Goal: Task Accomplishment & Management: Manage account settings

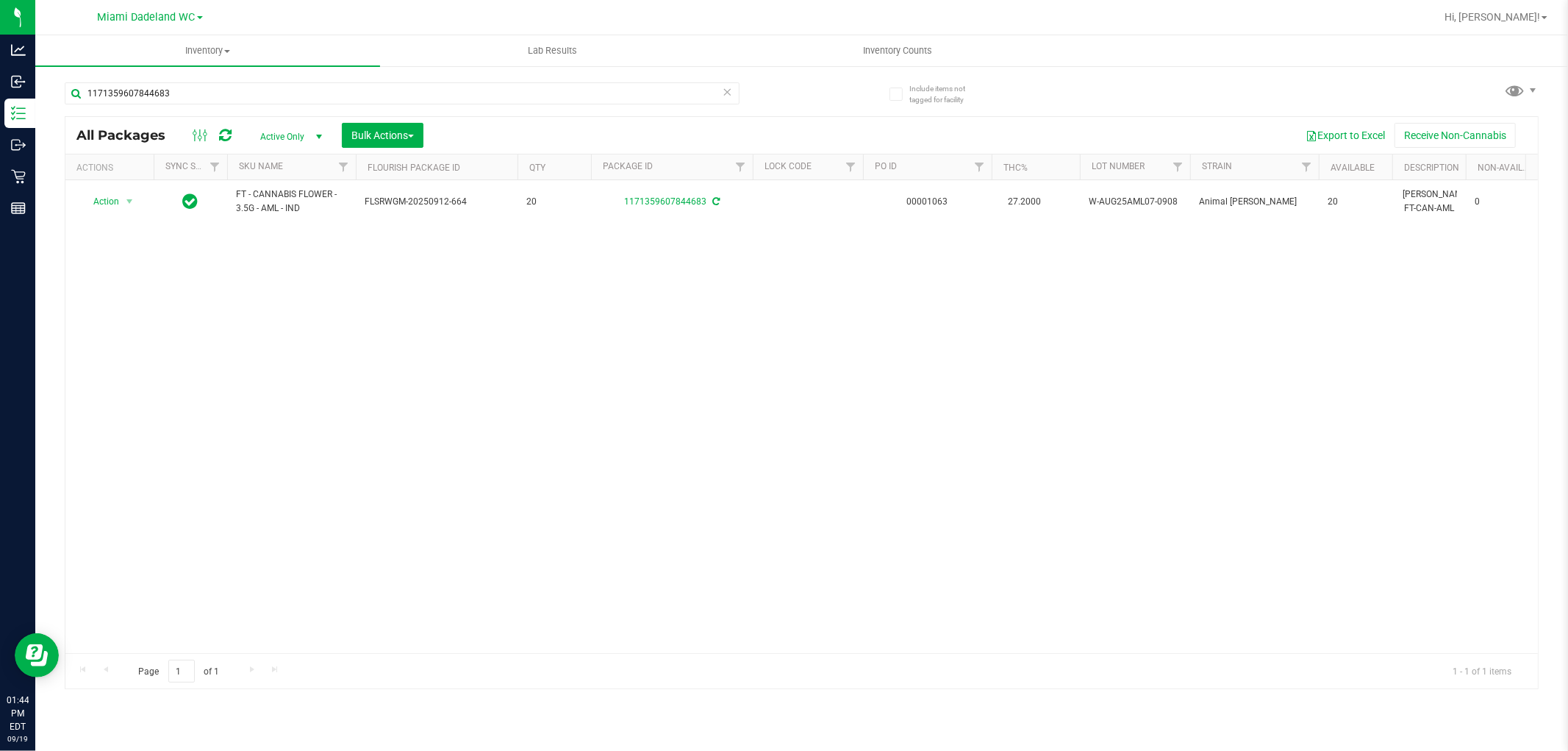
click at [726, 85] on icon at bounding box center [728, 91] width 11 height 18
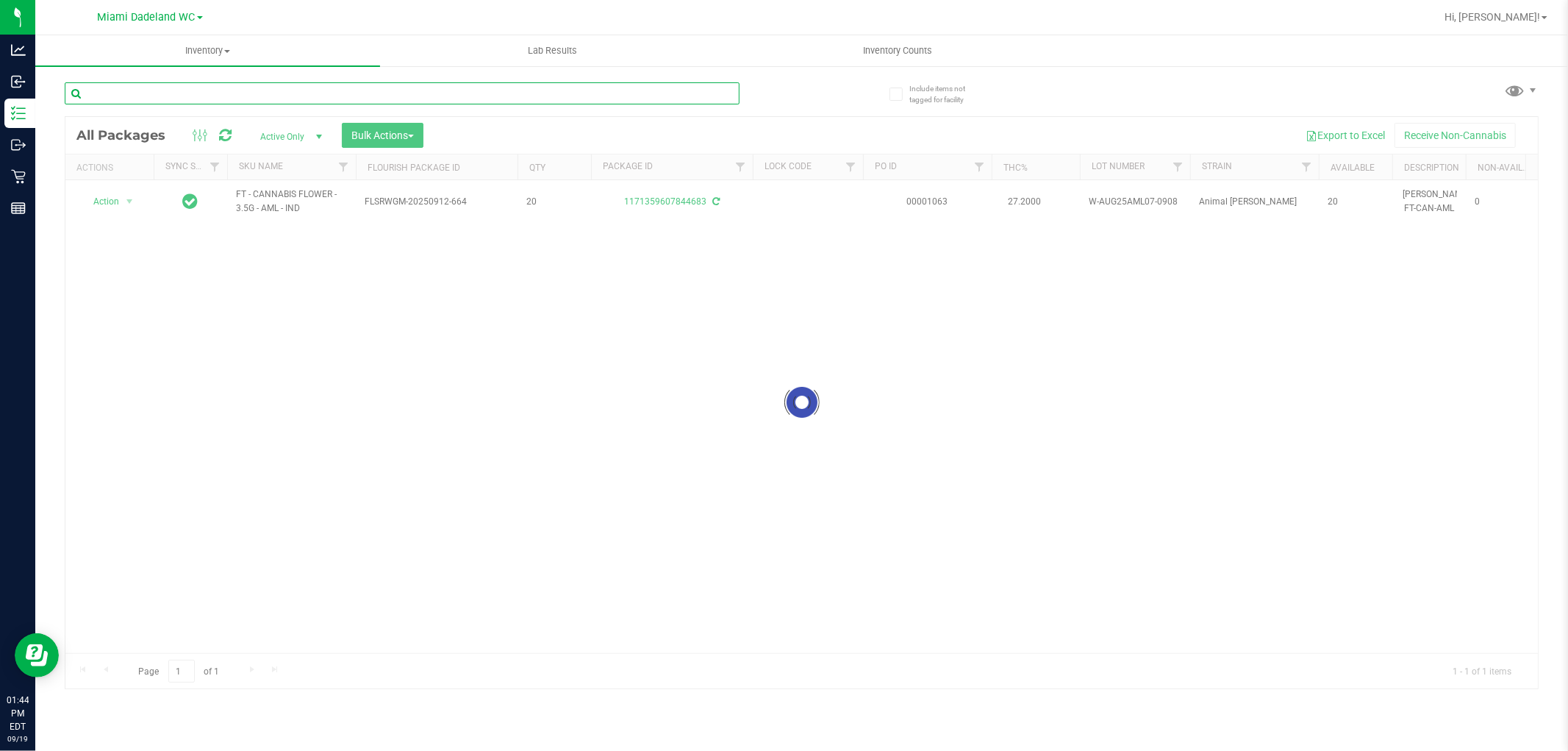
click at [663, 85] on input "text" at bounding box center [402, 93] width 675 height 22
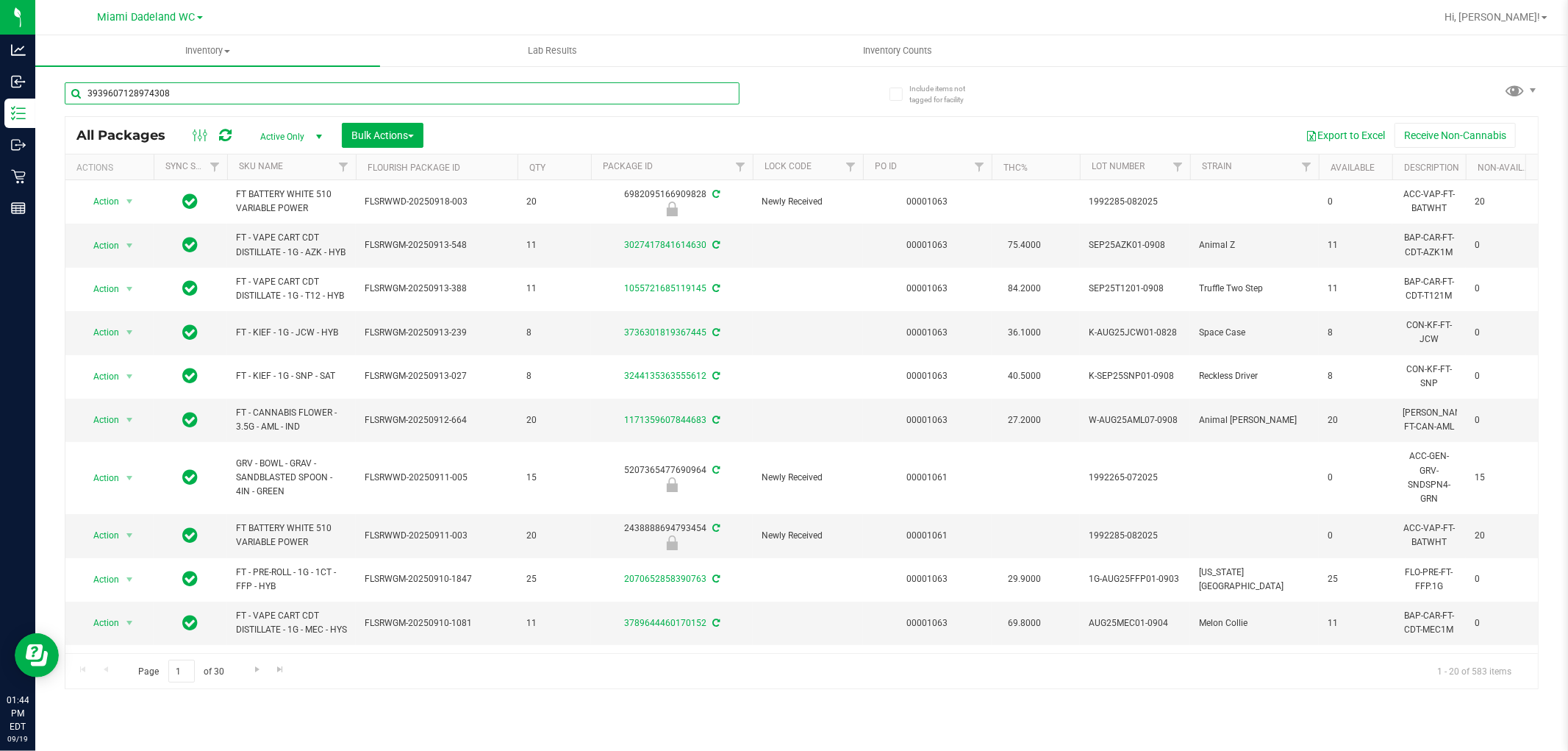
type input "3939607128974308"
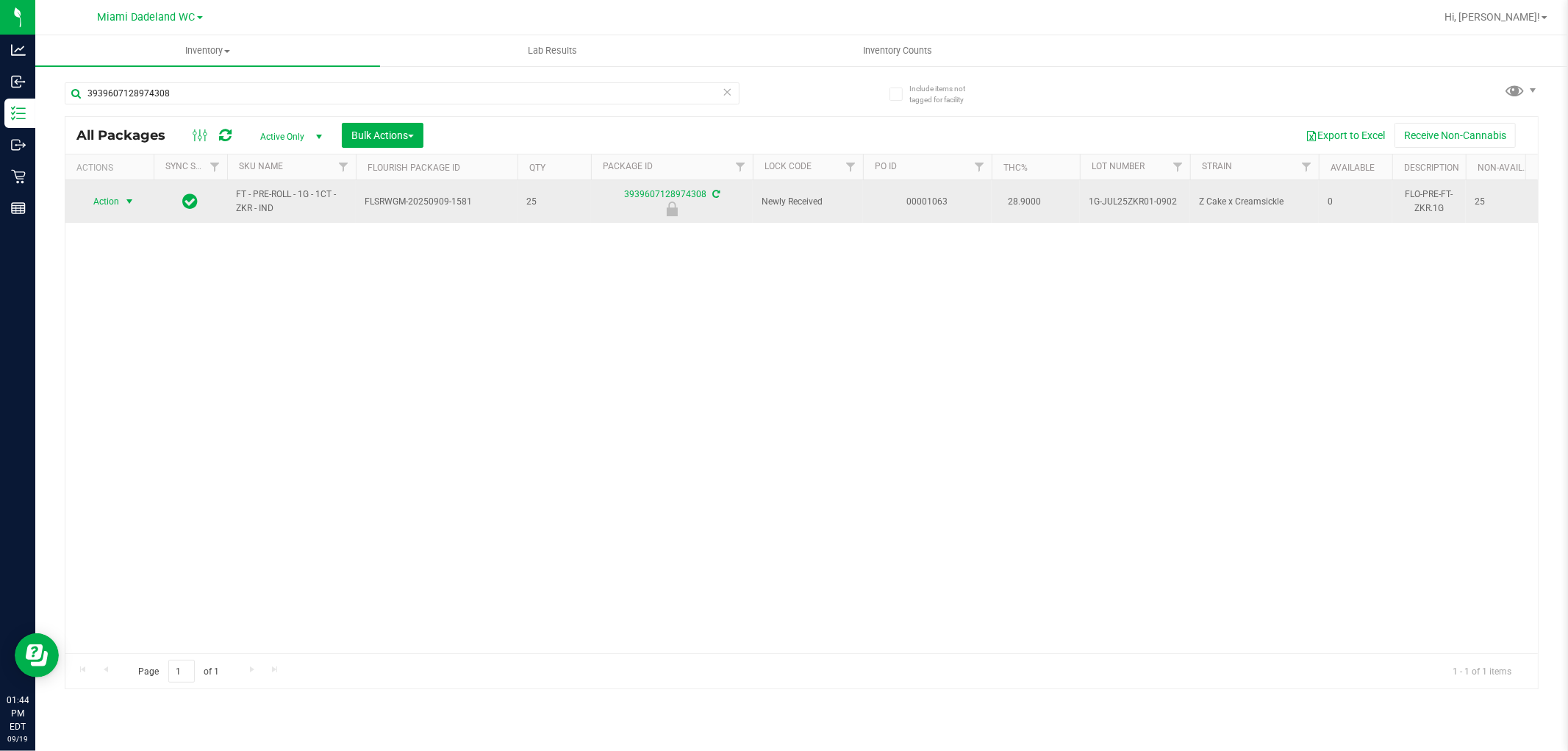
click at [127, 202] on span "select" at bounding box center [129, 201] width 12 height 12
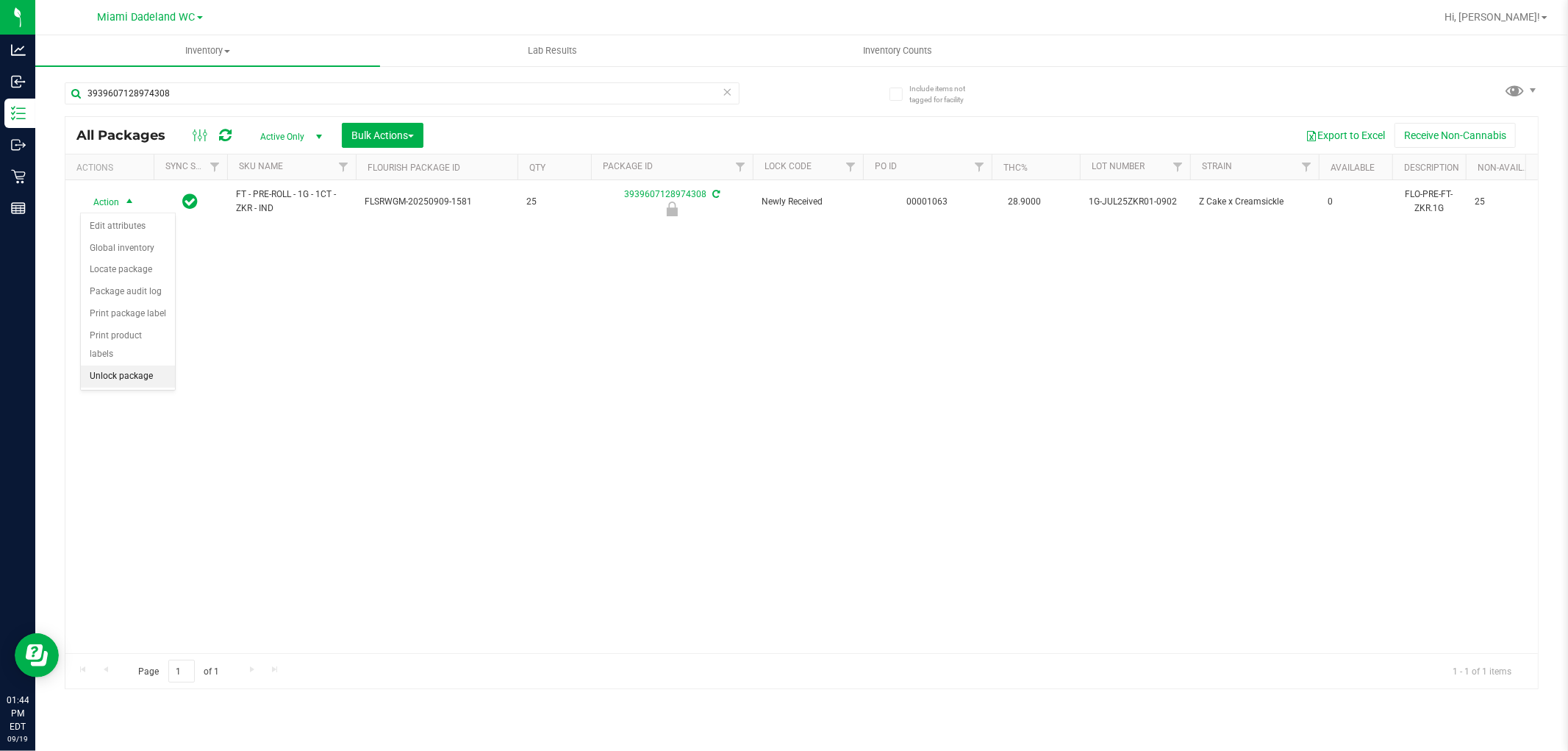
click at [111, 380] on li "Unlock package" at bounding box center [128, 376] width 94 height 22
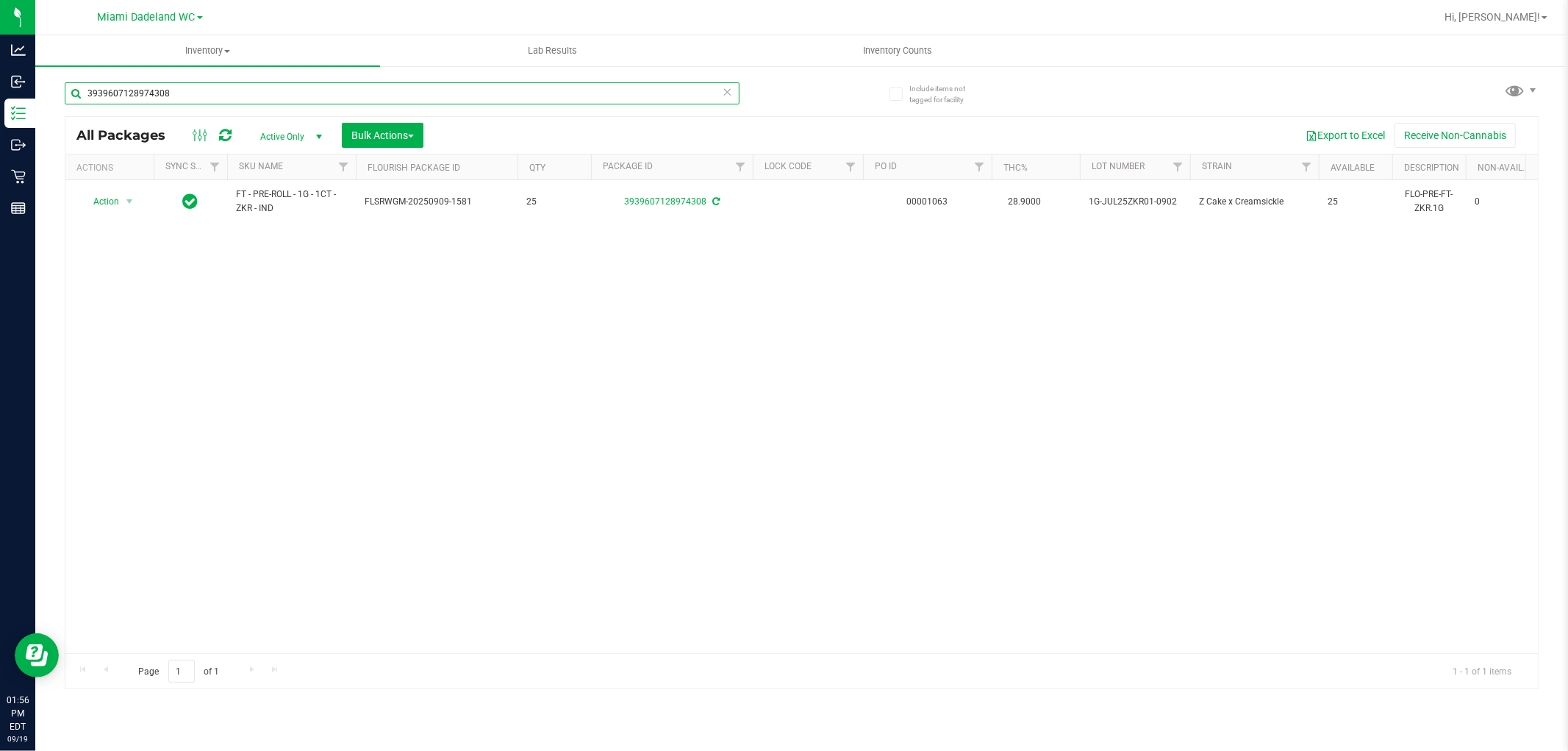
click at [495, 89] on input "3939607128974308" at bounding box center [402, 93] width 675 height 22
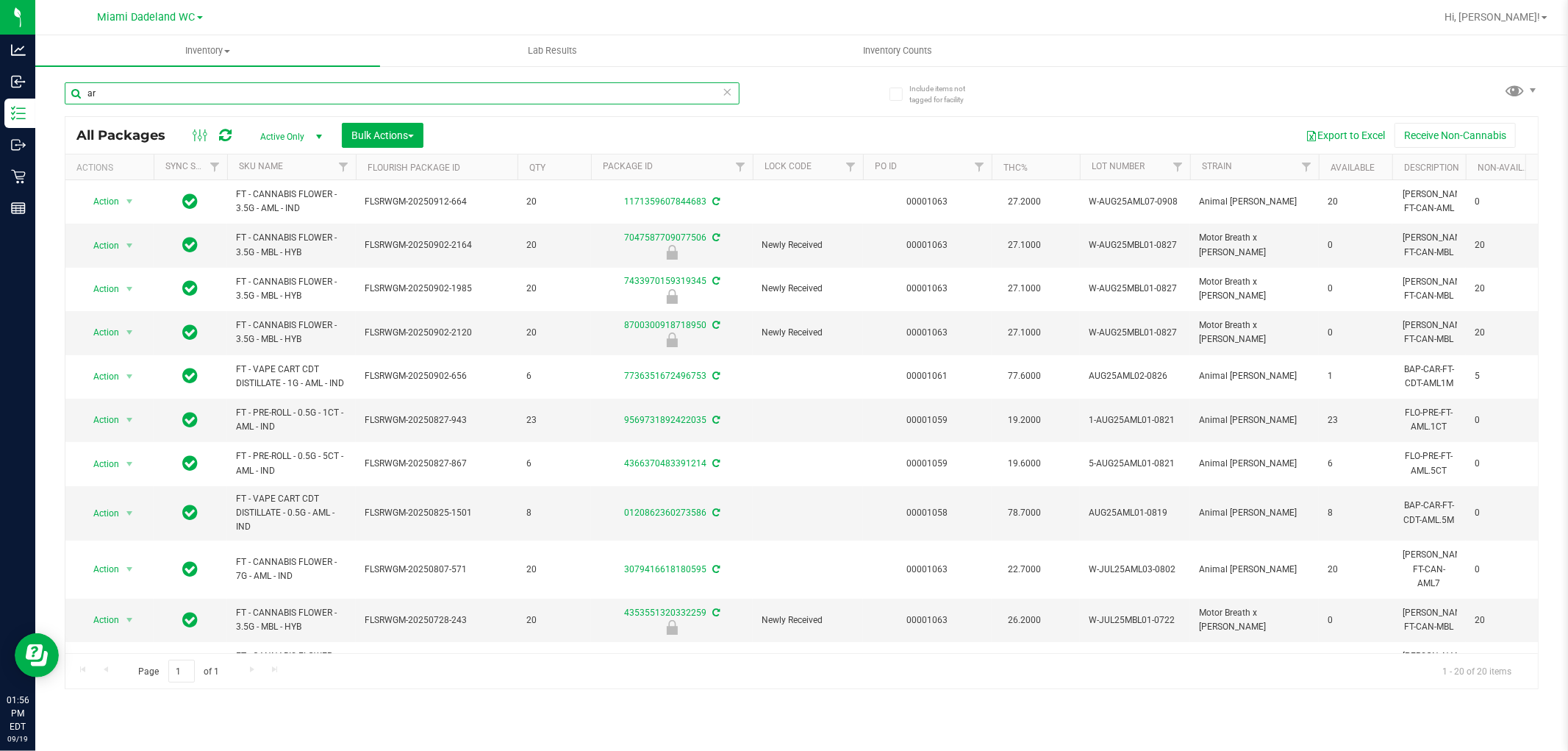
type input "a"
type input "9059250773367948"
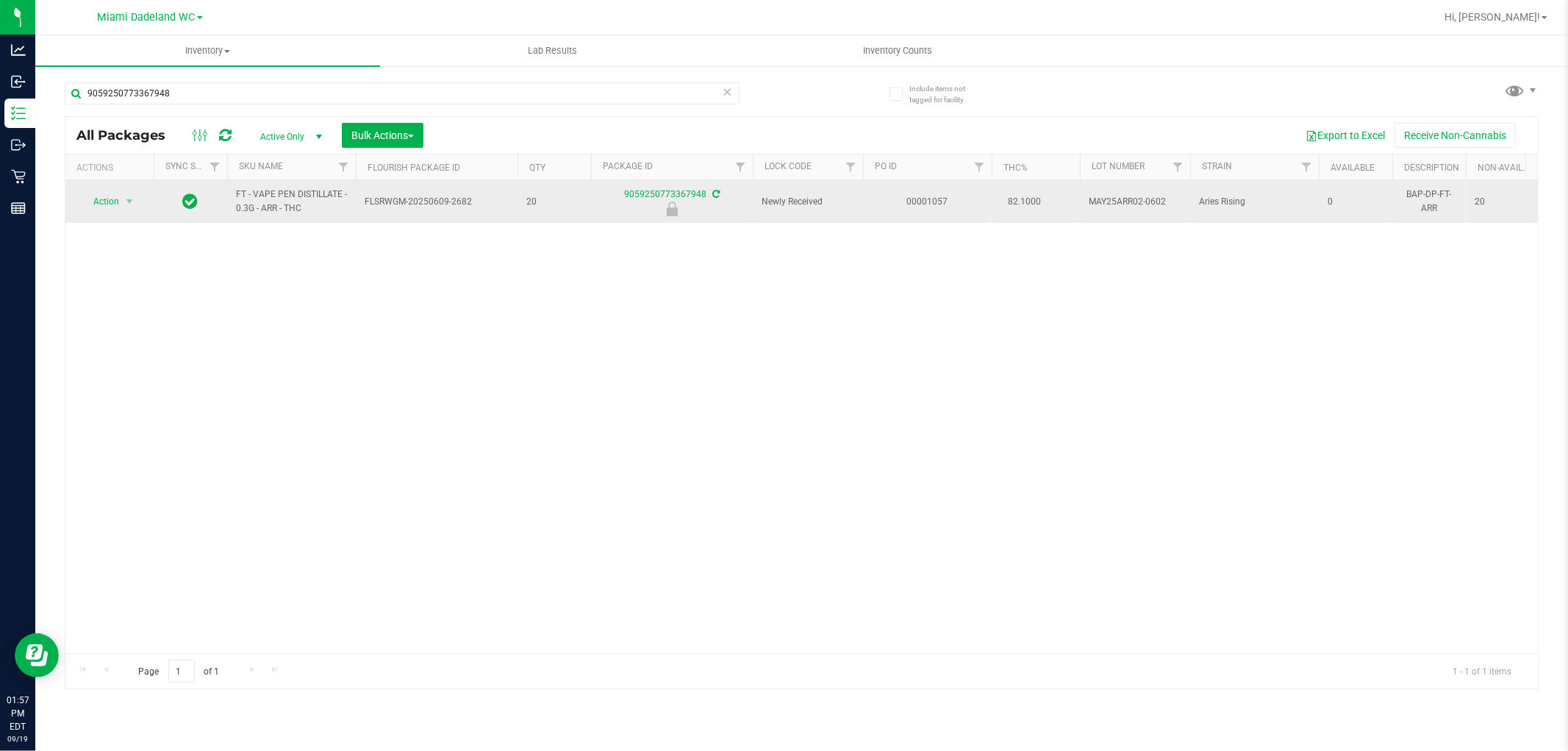
click at [110, 196] on span "Action" at bounding box center [100, 201] width 39 height 21
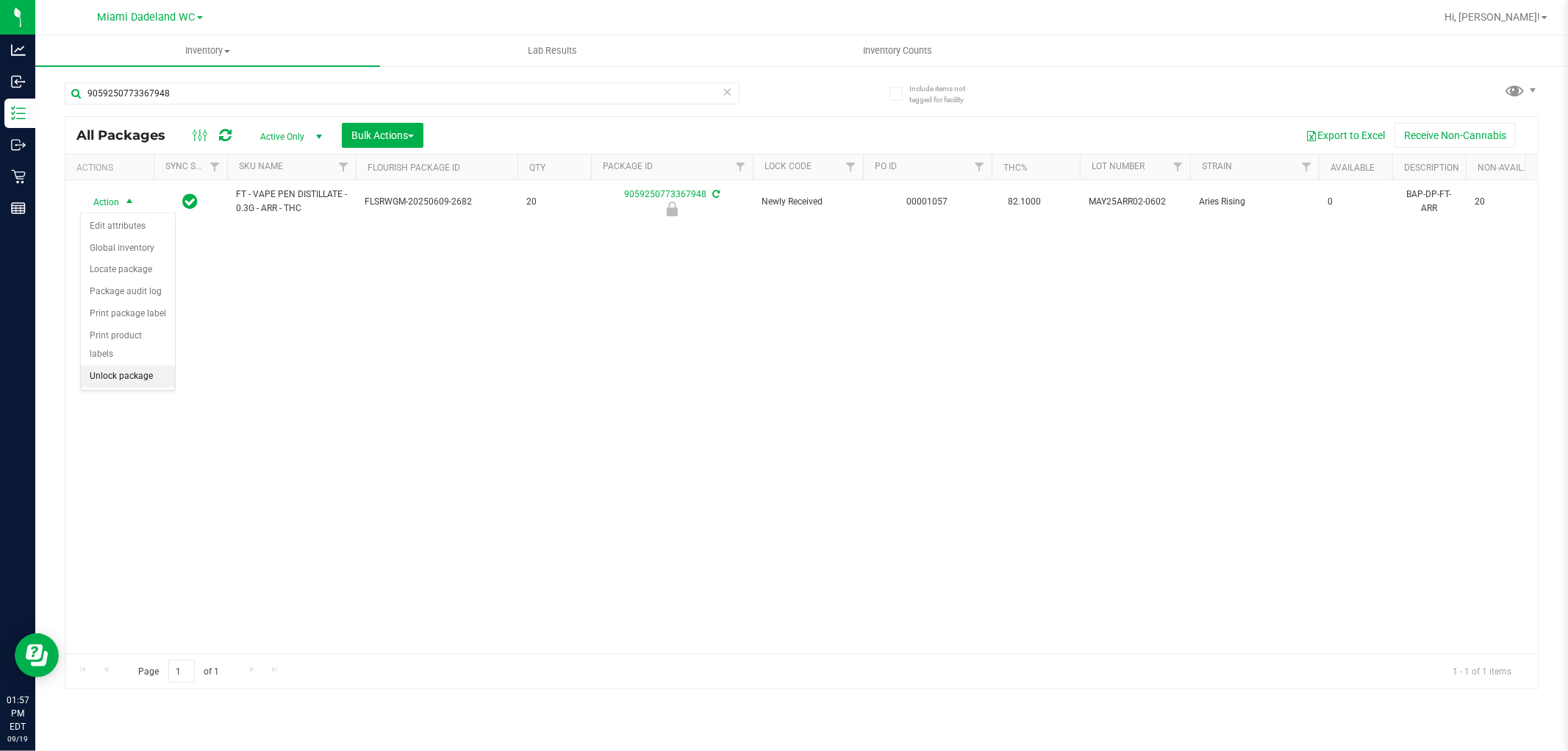
click at [116, 376] on li "Unlock package" at bounding box center [128, 376] width 94 height 22
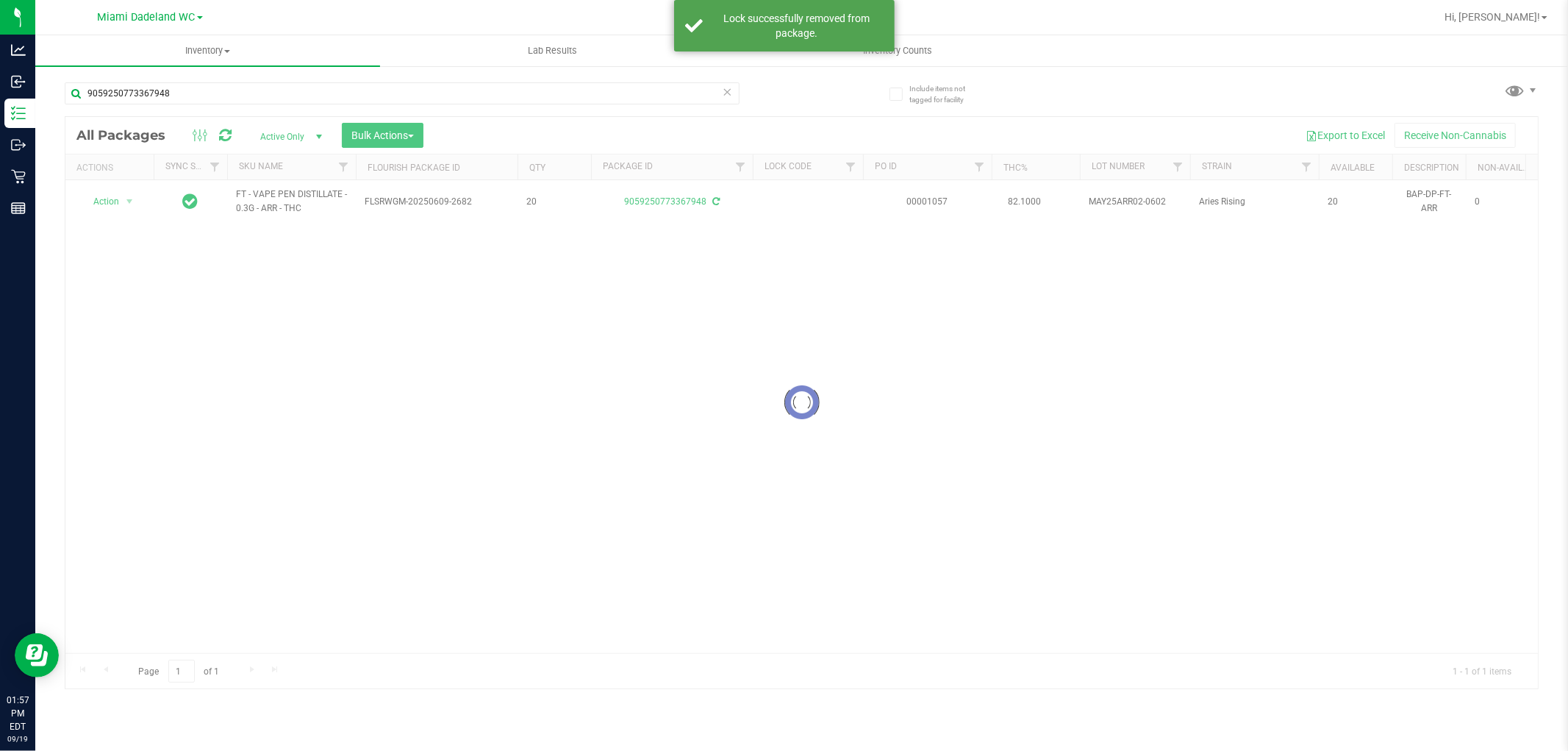
click at [269, 194] on div at bounding box center [801, 403] width 1472 height 572
click at [270, 194] on span "FT - VAPE PEN DISTILLATE - 0.3G - ARR - THC" at bounding box center [291, 201] width 111 height 28
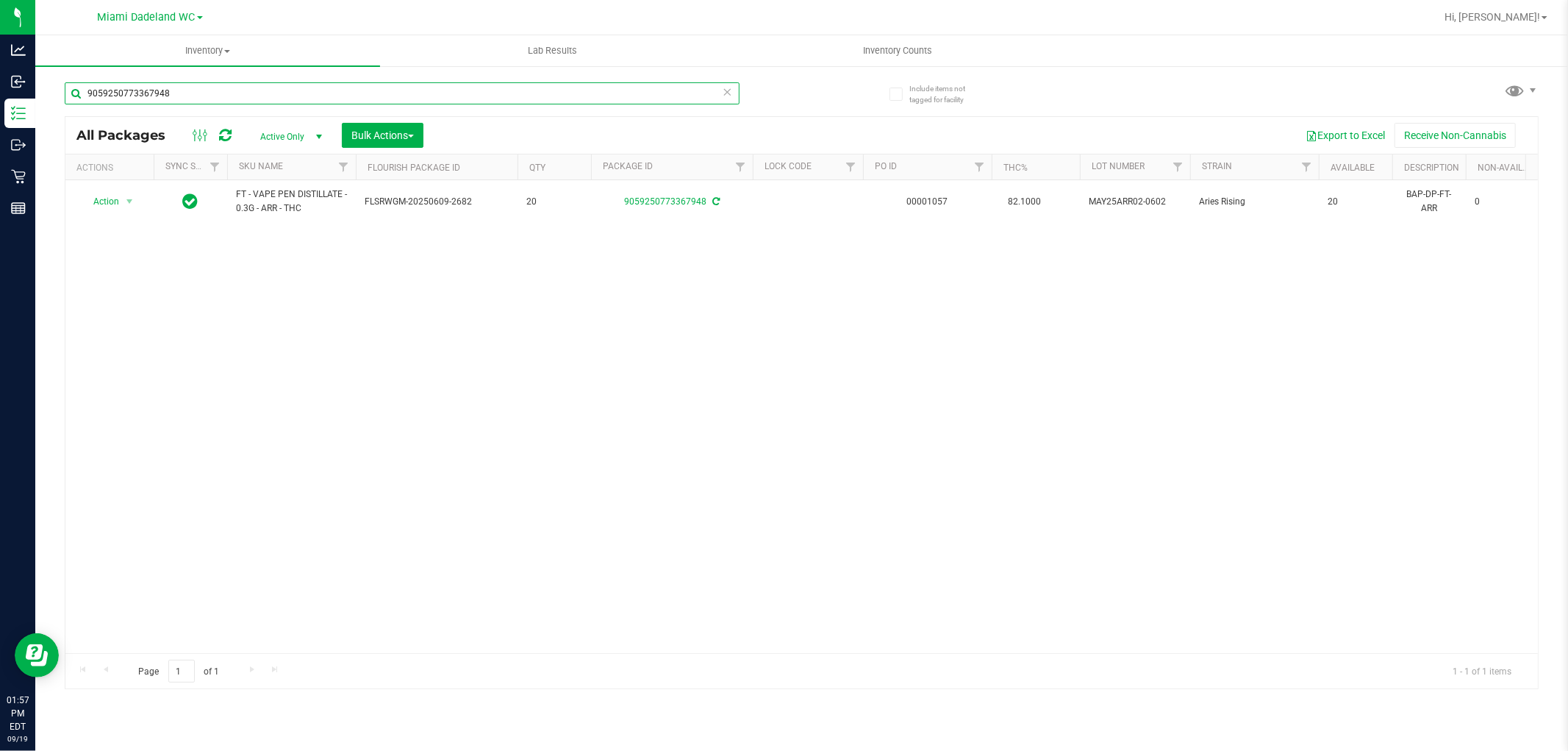
click at [489, 89] on input "9059250773367948" at bounding box center [402, 93] width 675 height 22
paste input "FT - VAPE PEN DISTILLATE - 0.3G - ARR - THC"
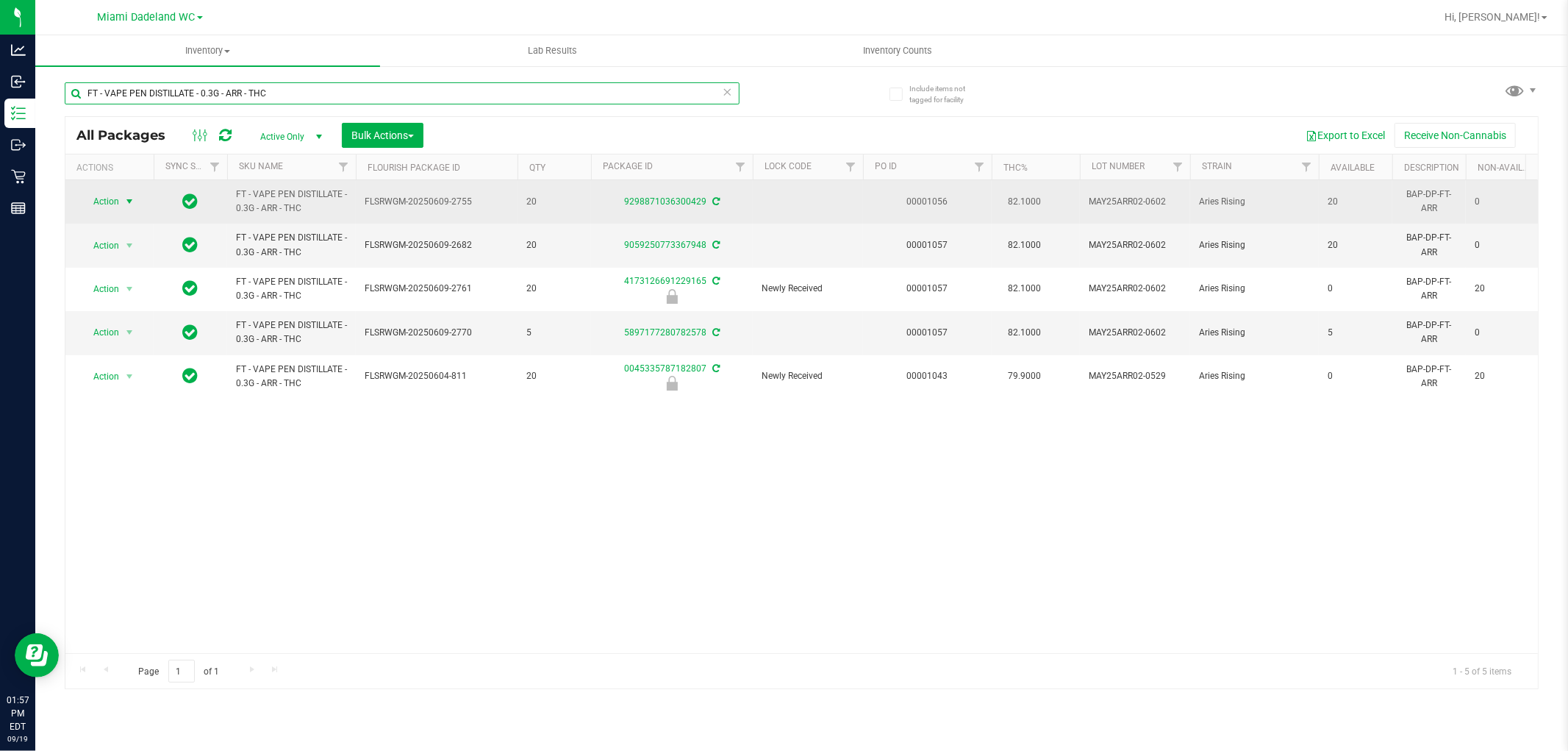
type input "FT - VAPE PEN DISTILLATE - 0.3G - ARR - THC"
click at [102, 204] on span "Action" at bounding box center [100, 201] width 39 height 21
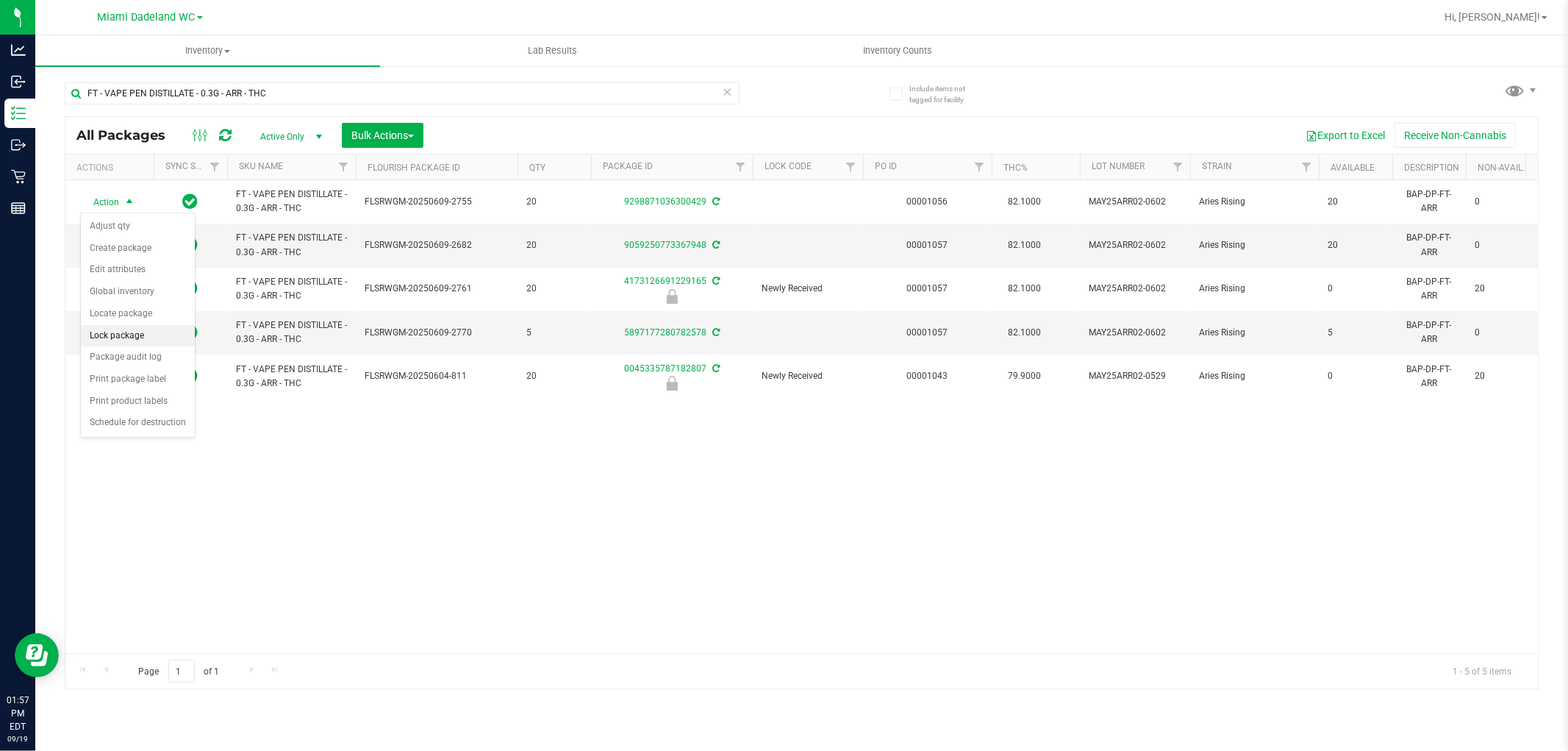
click at [136, 333] on li "Lock package" at bounding box center [138, 336] width 114 height 22
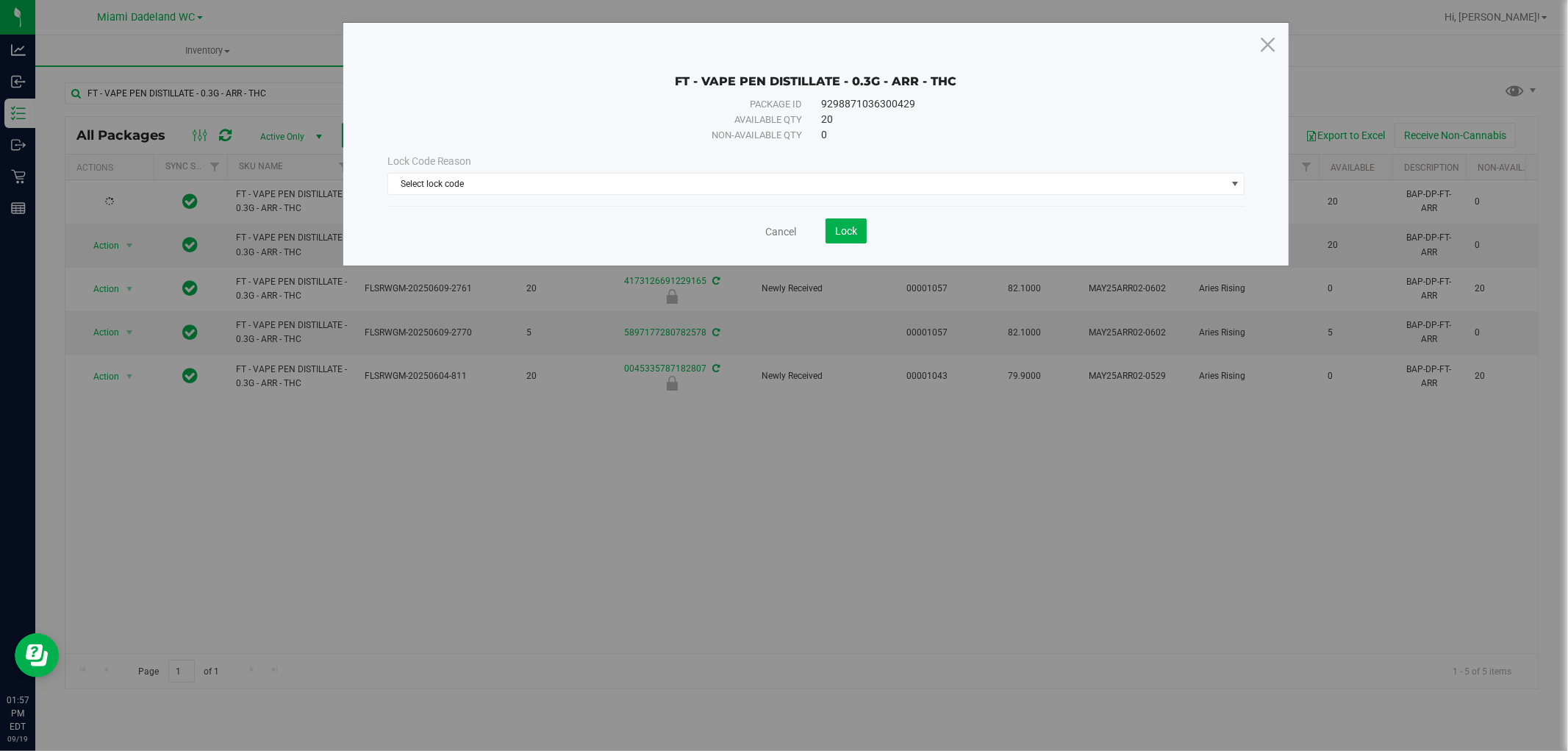
click at [510, 195] on div "Lock Code Reason Select lock code Select lock code Newly Received Administrativ…" at bounding box center [816, 174] width 880 height 63
click at [513, 192] on span "Select lock code" at bounding box center [807, 183] width 838 height 21
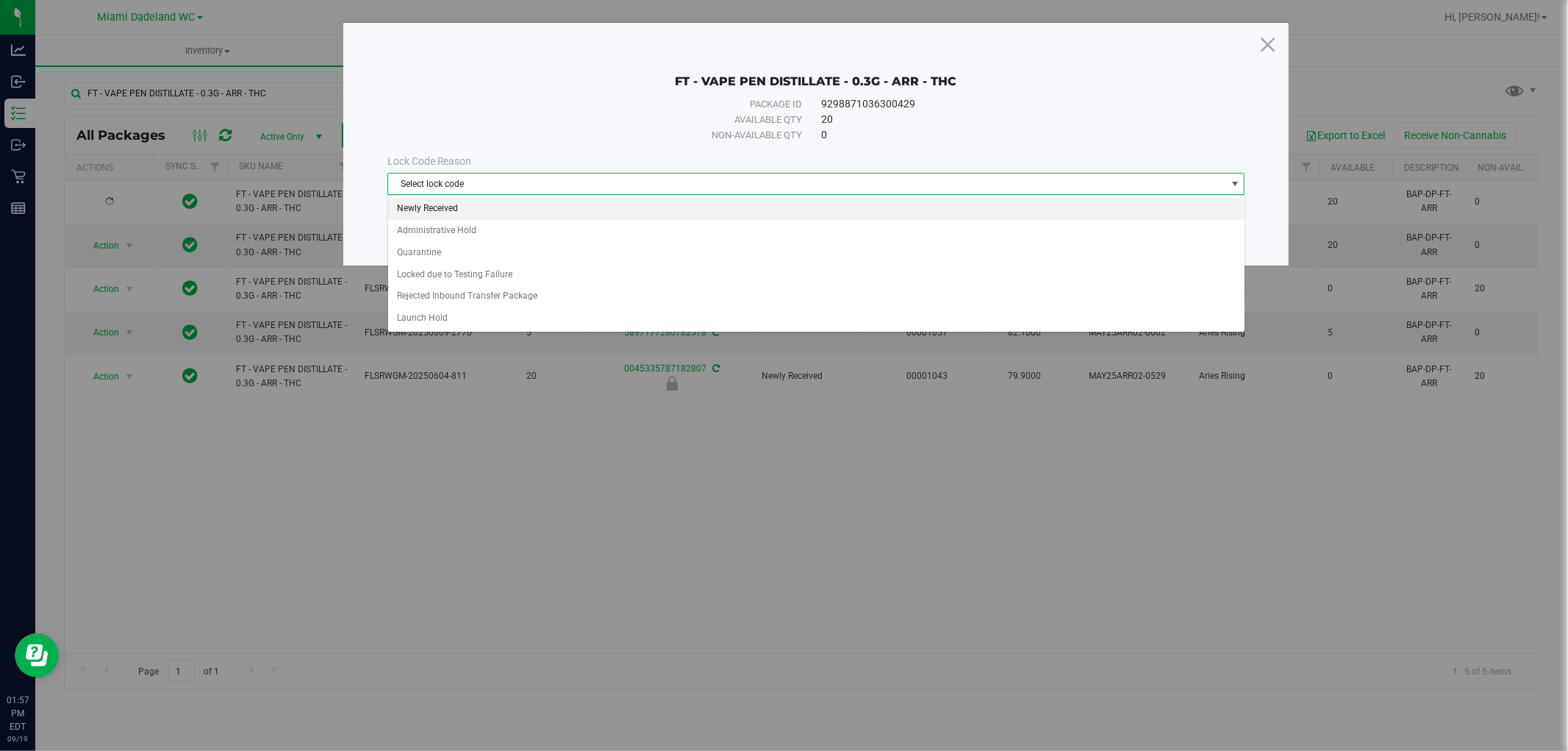
click at [571, 210] on li "Newly Received" at bounding box center [816, 208] width 856 height 22
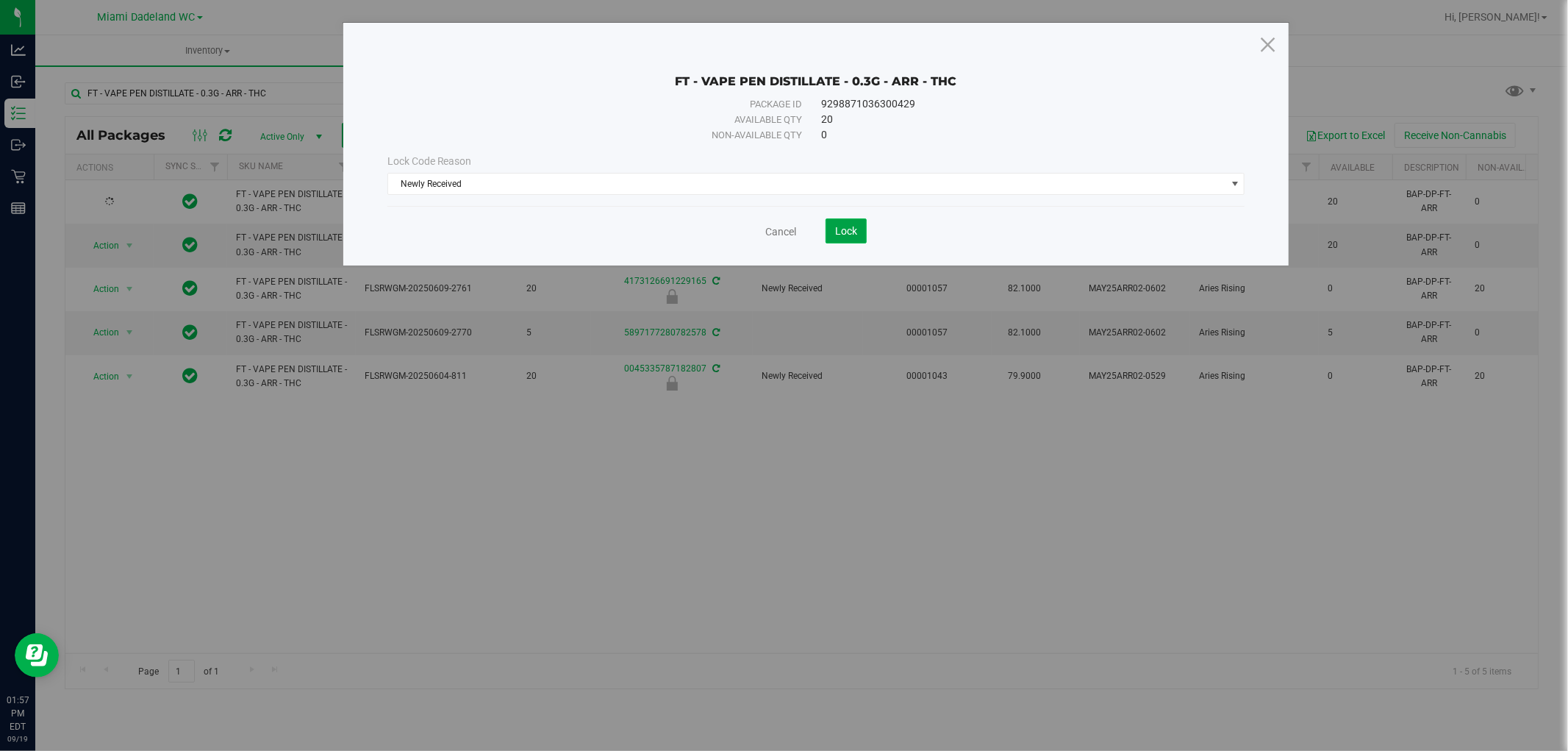
click at [850, 234] on span "Lock" at bounding box center [846, 230] width 22 height 12
